Goal: Task Accomplishment & Management: Manage account settings

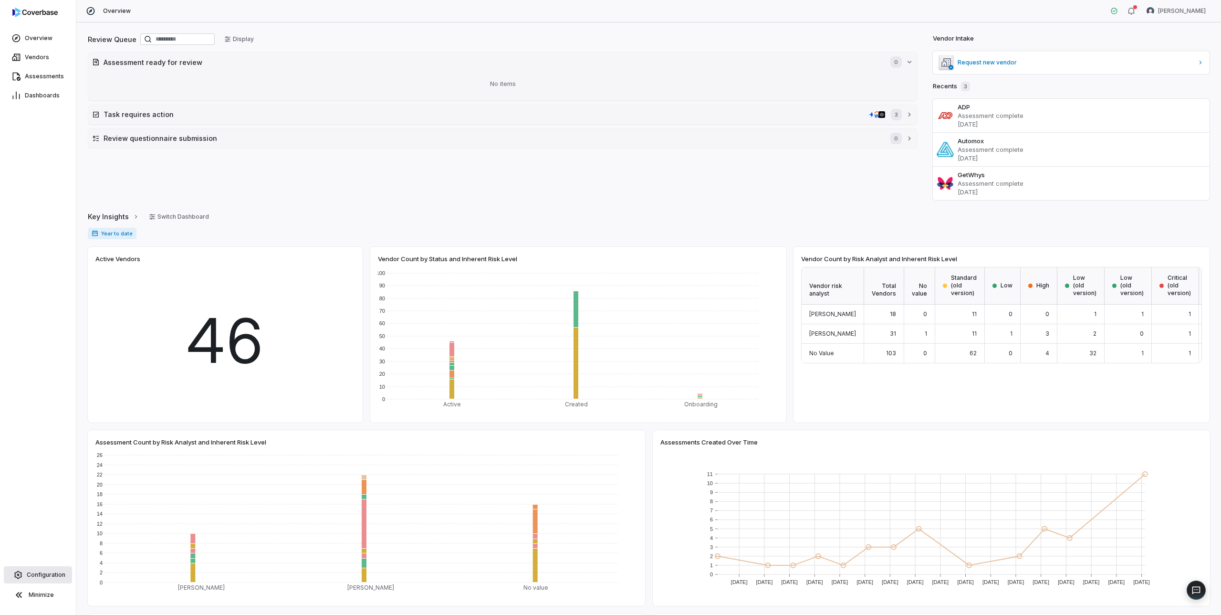
click at [40, 575] on span "Configuration" at bounding box center [46, 575] width 39 height 8
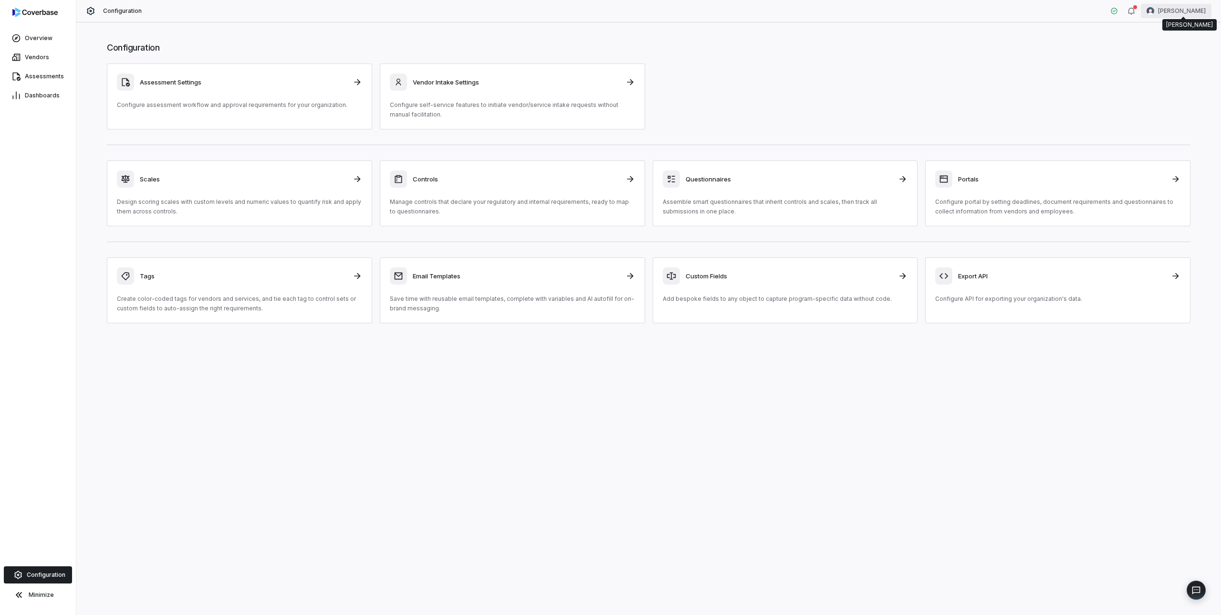
click at [1171, 10] on html "Overview Vendors Assessments Dashboards Configuration Minimize Configuration [P…" at bounding box center [610, 307] width 1221 height 615
click at [1168, 36] on div "Account" at bounding box center [1171, 33] width 73 height 15
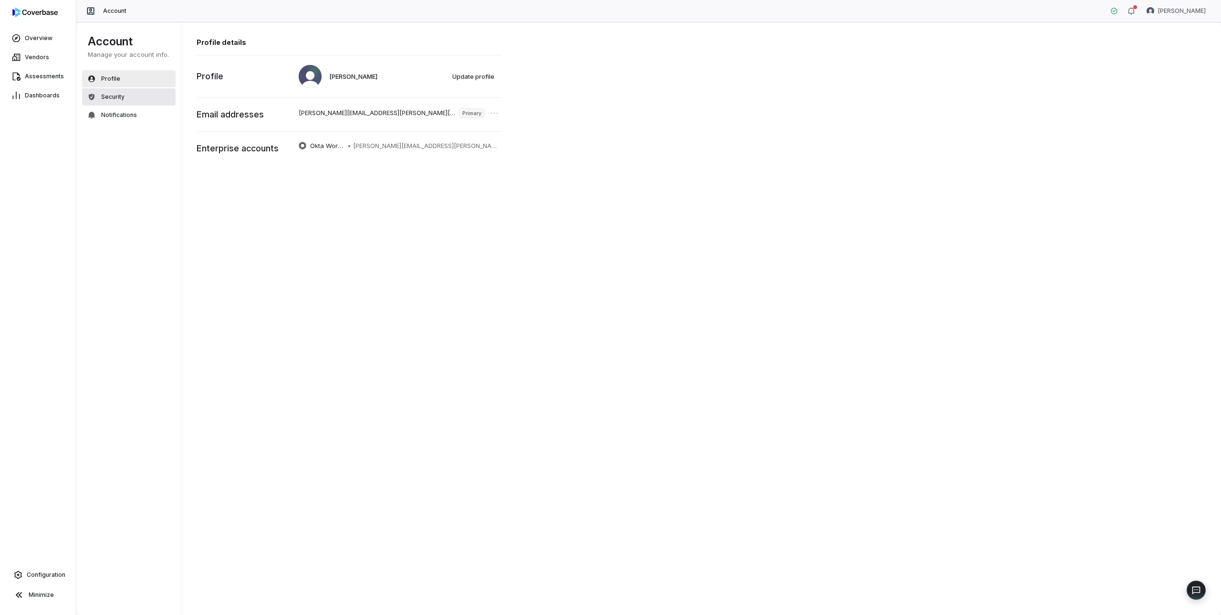
click at [129, 97] on button "Security" at bounding box center [129, 96] width 94 height 17
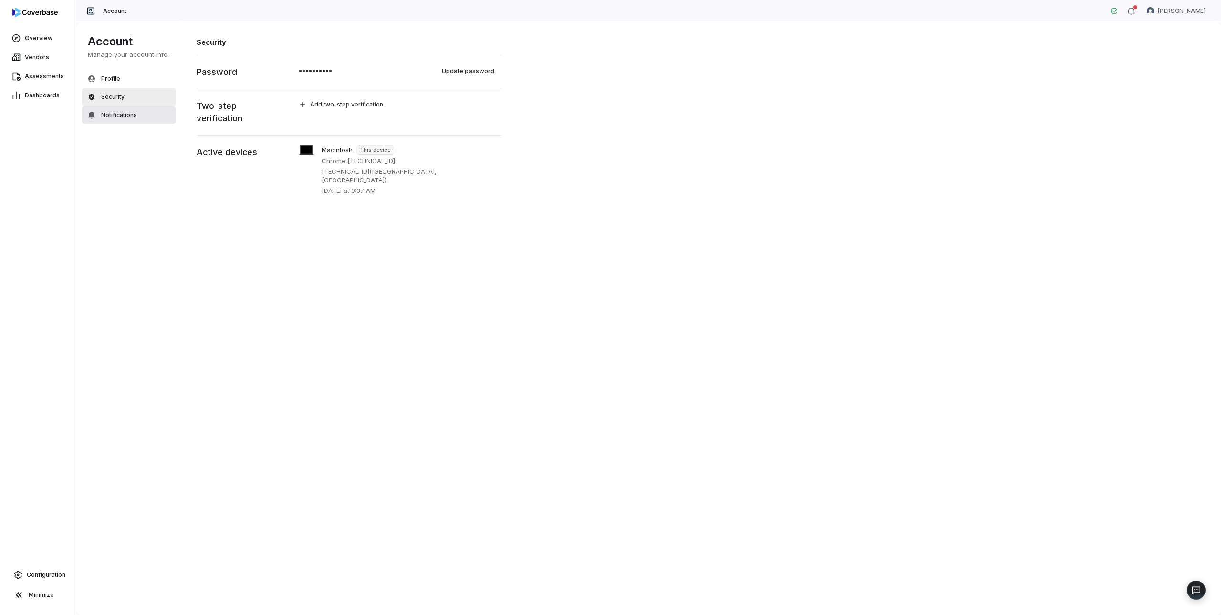
click at [143, 116] on button "Notifications" at bounding box center [129, 114] width 94 height 17
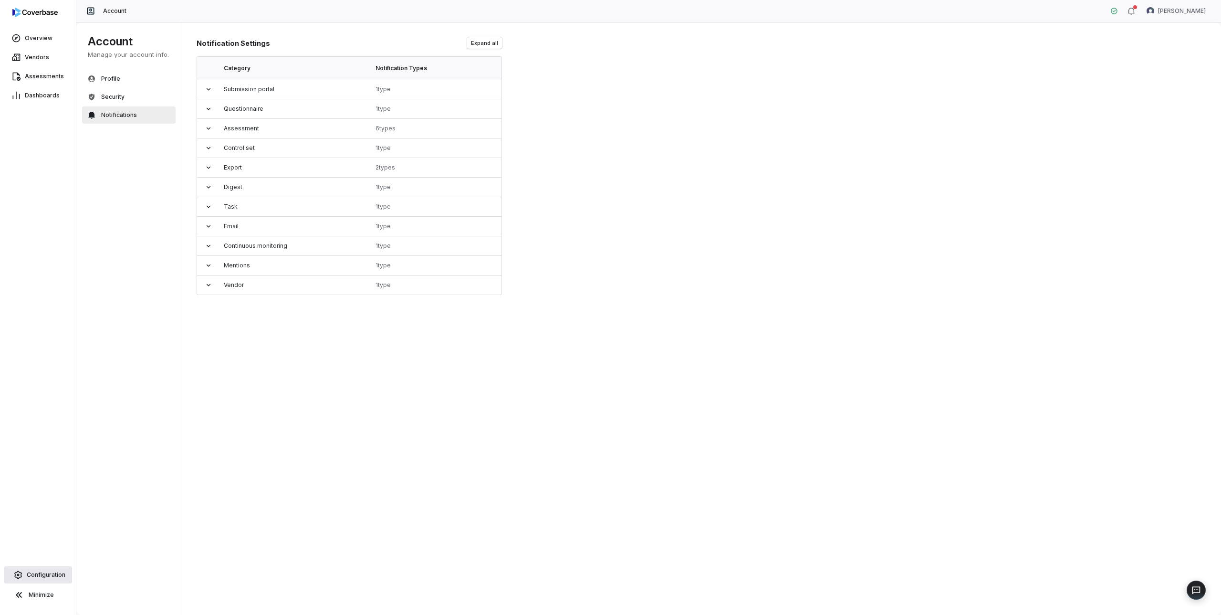
click at [42, 574] on span "Configuration" at bounding box center [46, 575] width 39 height 8
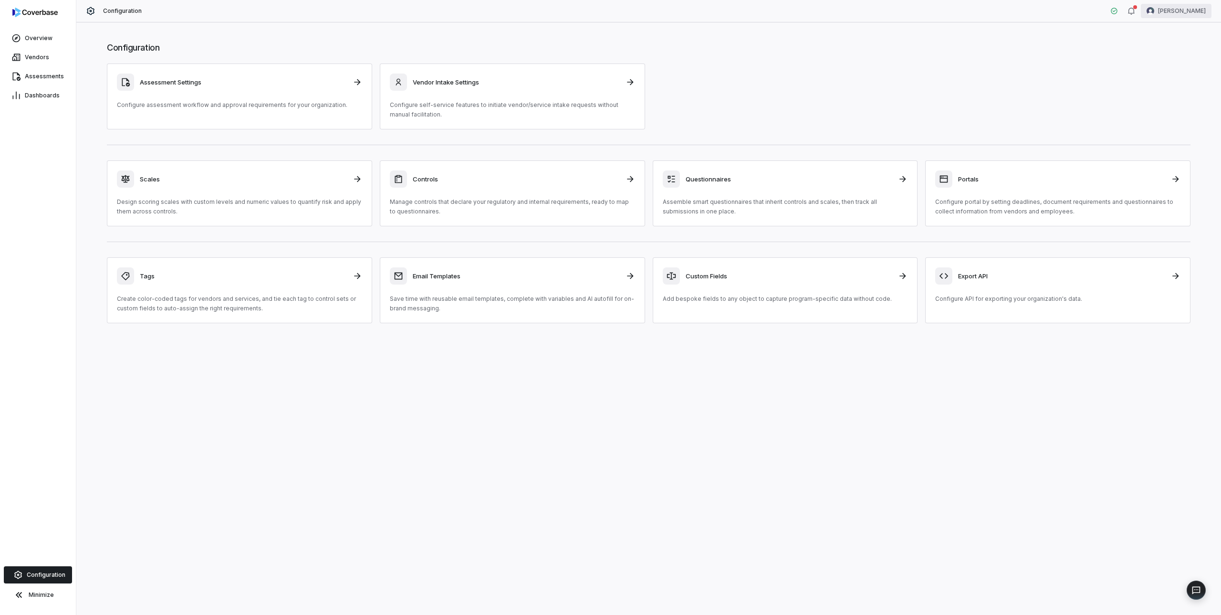
click at [1179, 10] on html "Overview Vendors Assessments Dashboards Configuration Minimize Configuration [P…" at bounding box center [610, 307] width 1221 height 615
click at [1177, 49] on div "Organization" at bounding box center [1171, 49] width 73 height 15
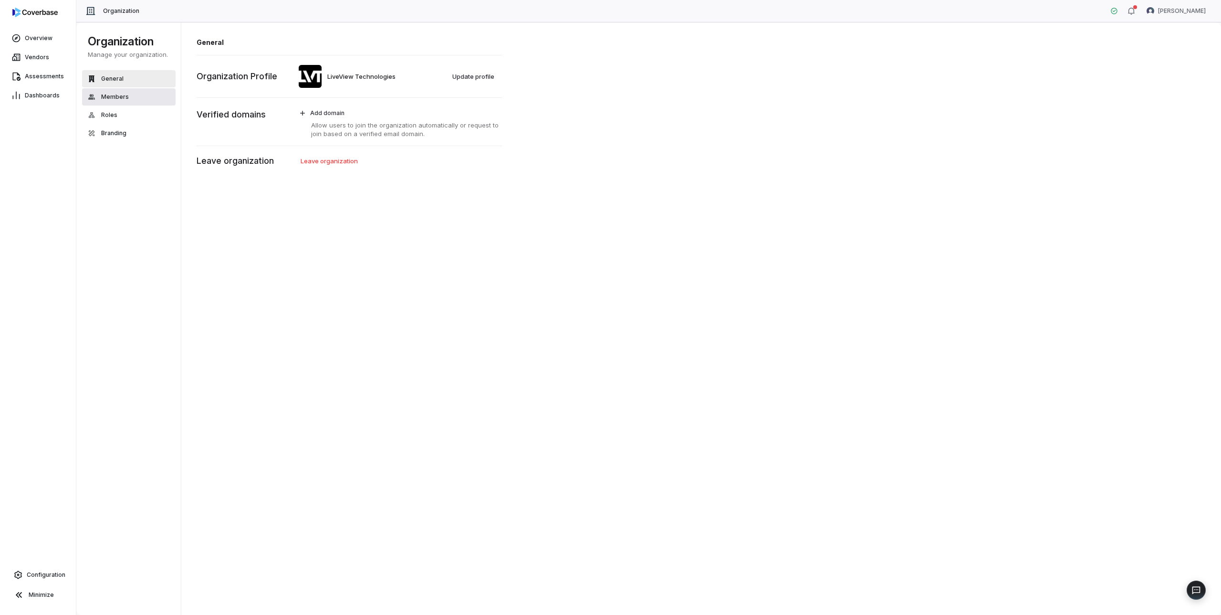
click at [134, 100] on button "Members" at bounding box center [129, 96] width 94 height 17
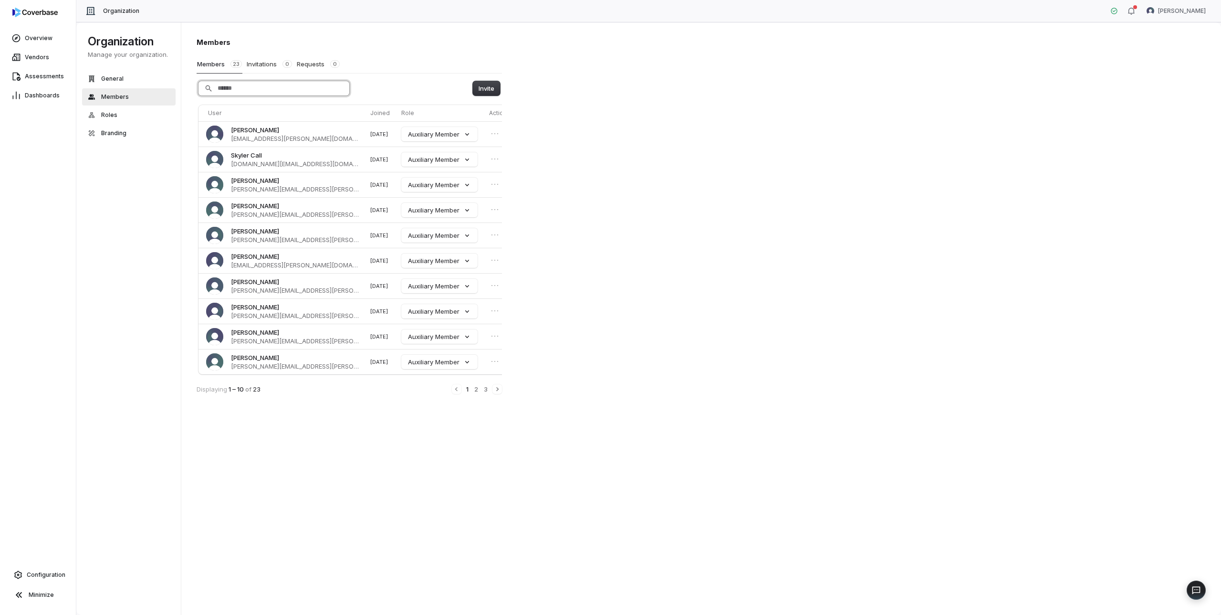
click at [268, 86] on input "Search" at bounding box center [273, 88] width 151 height 14
type input "**********"
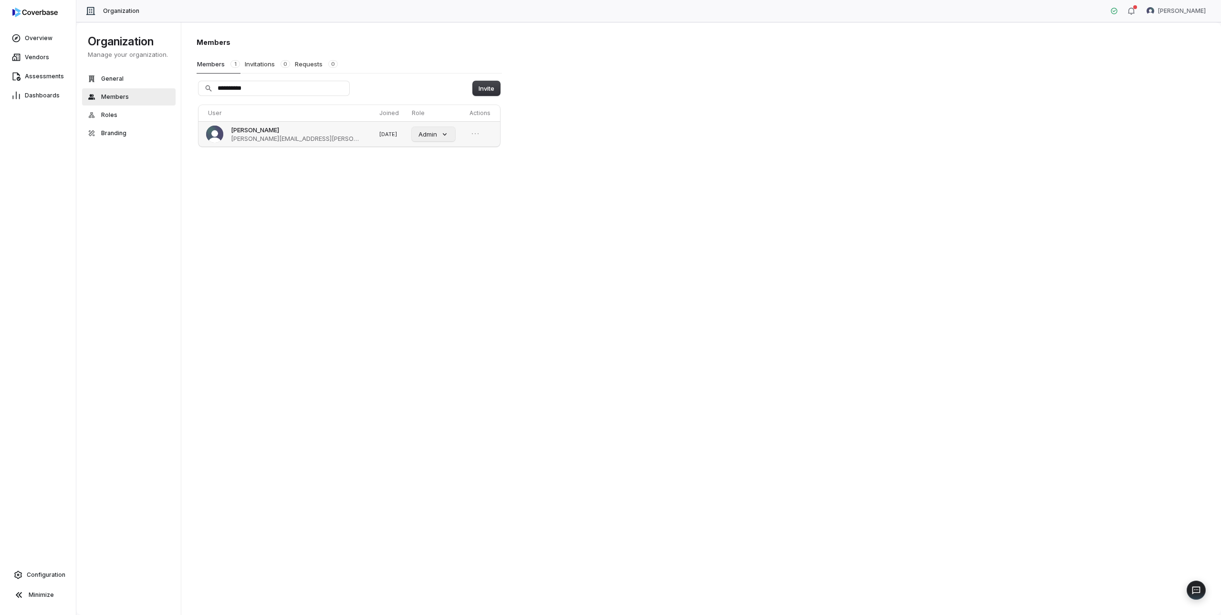
click at [427, 135] on button "Admin" at bounding box center [433, 134] width 43 height 14
click at [480, 133] on td at bounding box center [483, 133] width 34 height 25
click at [470, 134] on icon "Open menu" at bounding box center [475, 134] width 10 height 10
click at [449, 148] on button "Remove member" at bounding box center [441, 150] width 61 height 12
click at [34, 32] on link "Overview" at bounding box center [38, 38] width 72 height 17
